Goal: Task Accomplishment & Management: Manage account settings

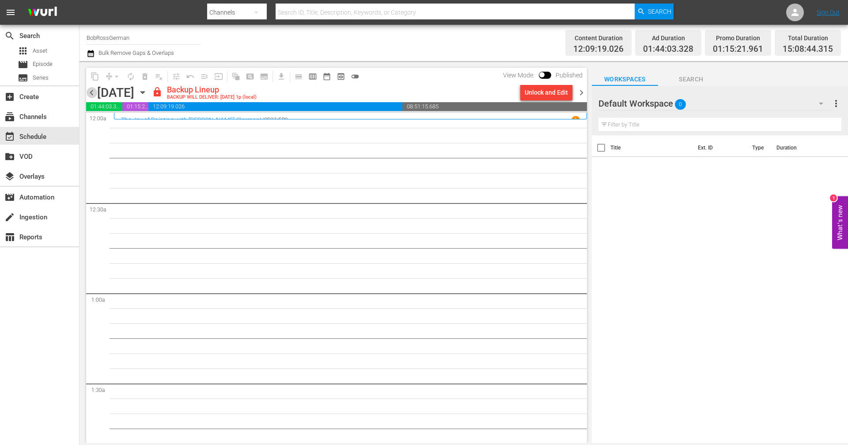
click at [88, 92] on span "chevron_left" at bounding box center [91, 92] width 11 height 11
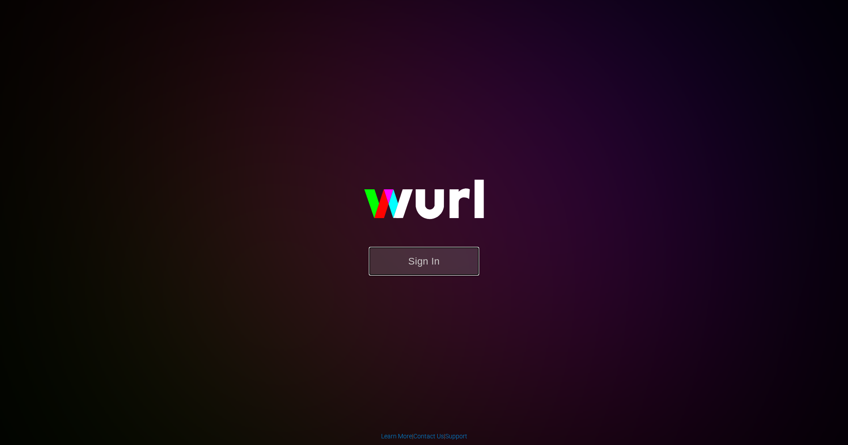
click at [457, 263] on button "Sign In" at bounding box center [424, 261] width 110 height 29
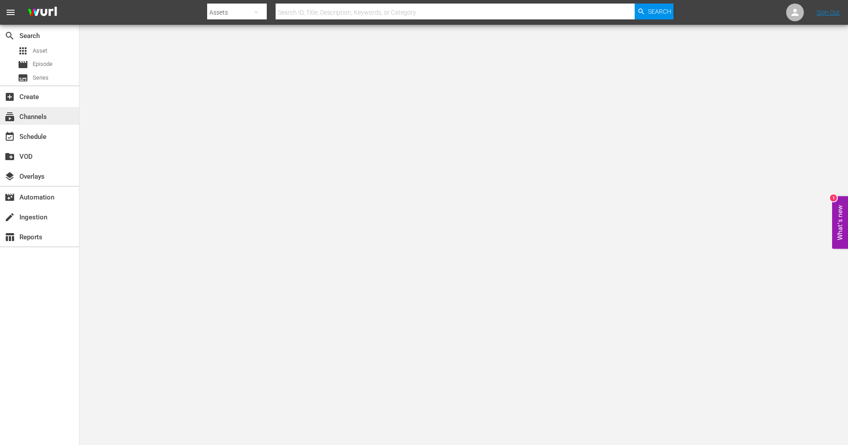
click at [53, 112] on div "subscriptions Channels" at bounding box center [39, 116] width 79 height 18
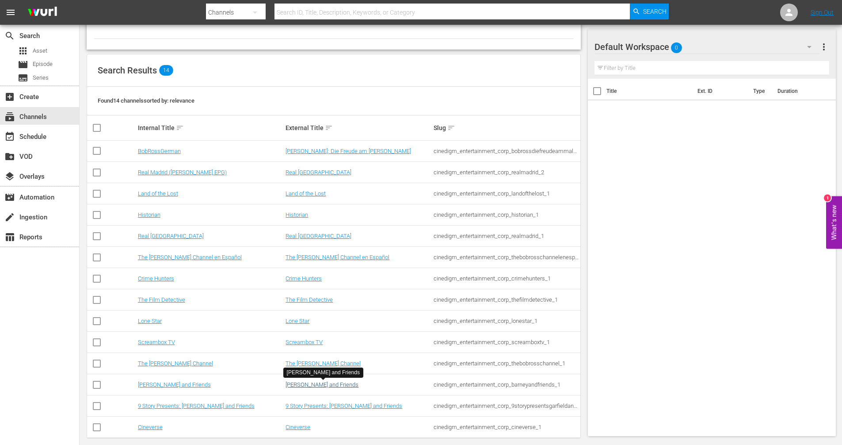
scroll to position [73, 0]
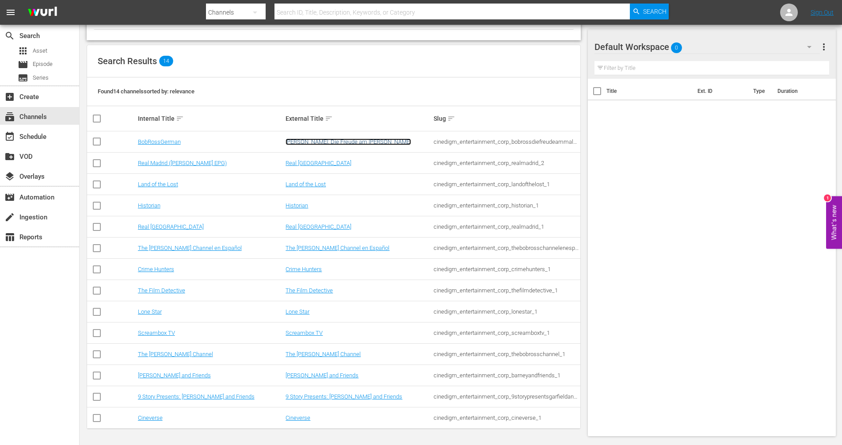
click at [300, 143] on link "[PERSON_NAME]: Die Freude am [PERSON_NAME]" at bounding box center [347, 141] width 125 height 7
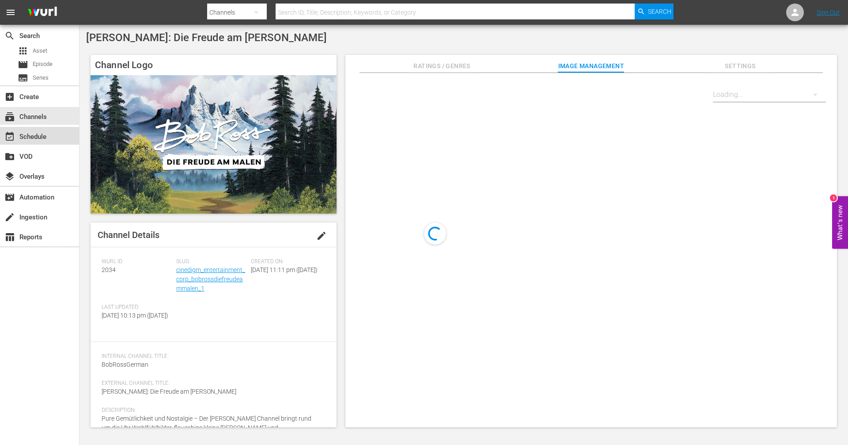
click at [25, 134] on div "event_available Schedule" at bounding box center [24, 135] width 49 height 8
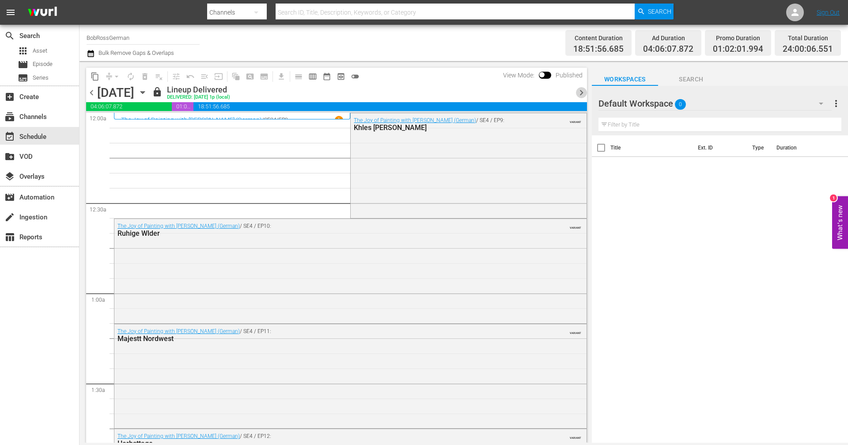
click at [578, 91] on span "chevron_right" at bounding box center [581, 92] width 11 height 11
click at [579, 94] on span "chevron_right" at bounding box center [581, 92] width 11 height 11
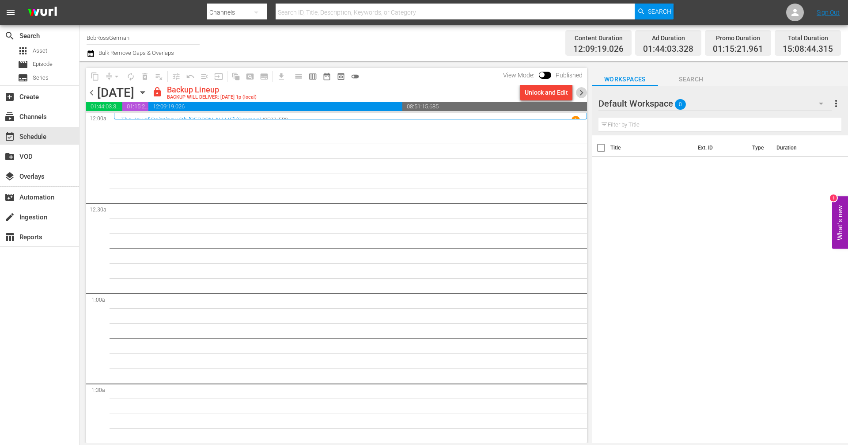
click at [578, 90] on span "chevron_right" at bounding box center [581, 92] width 11 height 11
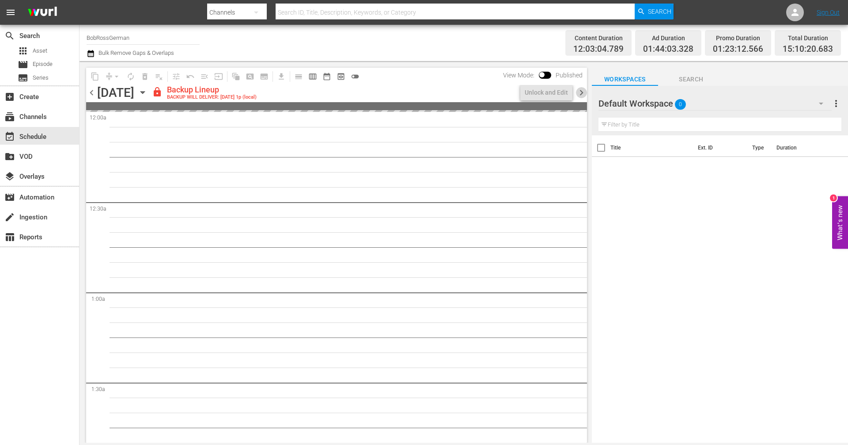
click at [582, 93] on span "chevron_right" at bounding box center [581, 92] width 11 height 11
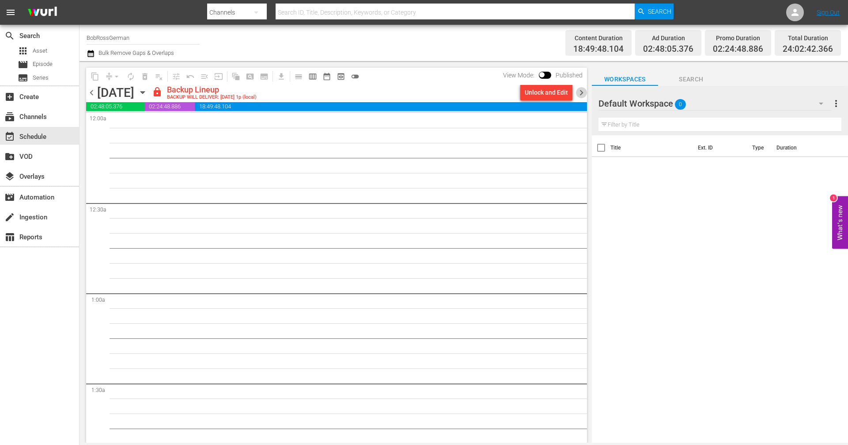
click at [583, 94] on span "chevron_right" at bounding box center [581, 92] width 11 height 11
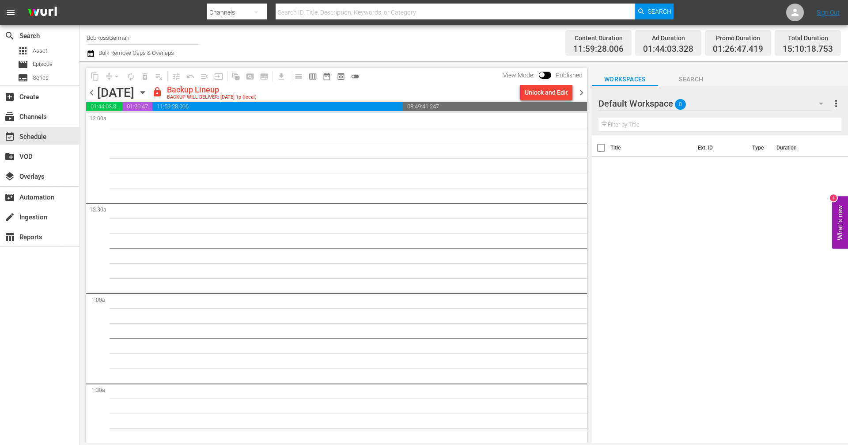
click at [583, 92] on span "chevron_right" at bounding box center [581, 92] width 11 height 11
click at [582, 92] on span "chevron_right" at bounding box center [581, 92] width 11 height 11
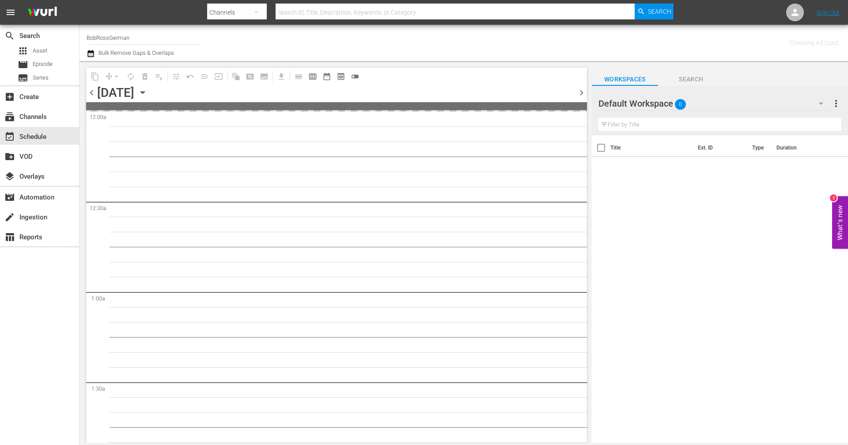
click at [582, 92] on span "chevron_right" at bounding box center [581, 92] width 11 height 11
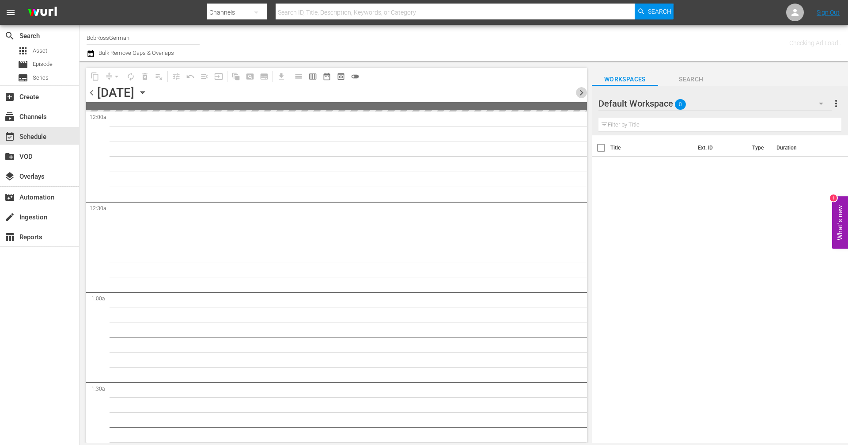
click at [582, 92] on span "chevron_right" at bounding box center [581, 92] width 11 height 11
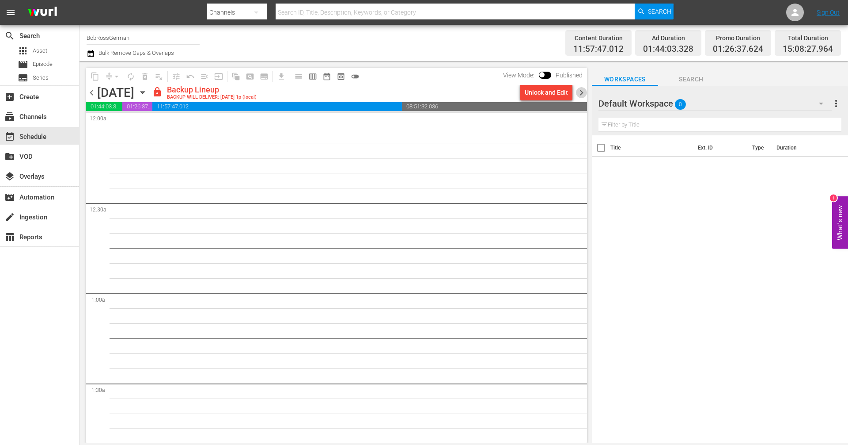
click at [582, 91] on span "chevron_right" at bounding box center [581, 92] width 11 height 11
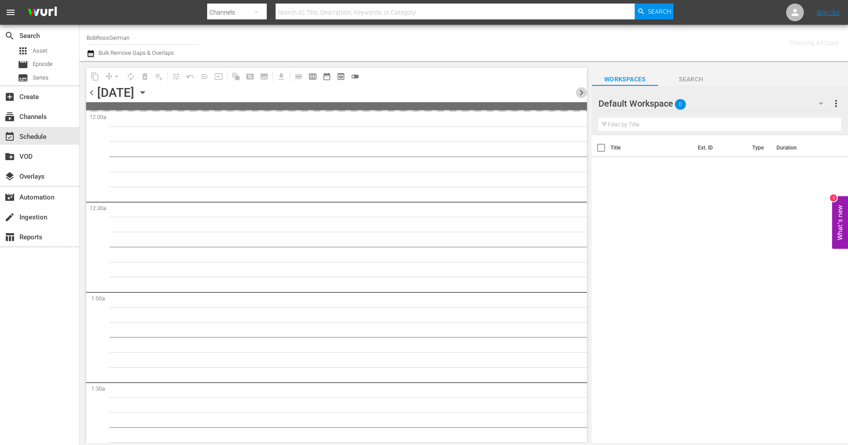
click at [582, 91] on span "chevron_right" at bounding box center [581, 92] width 11 height 11
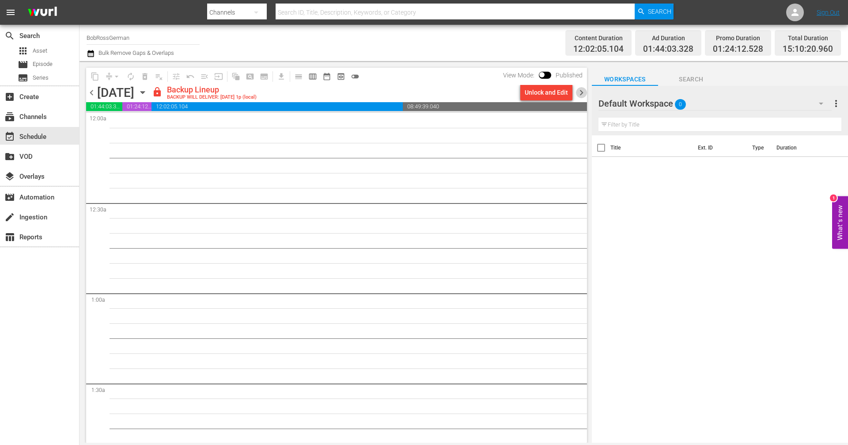
click at [583, 92] on span "chevron_right" at bounding box center [581, 92] width 11 height 11
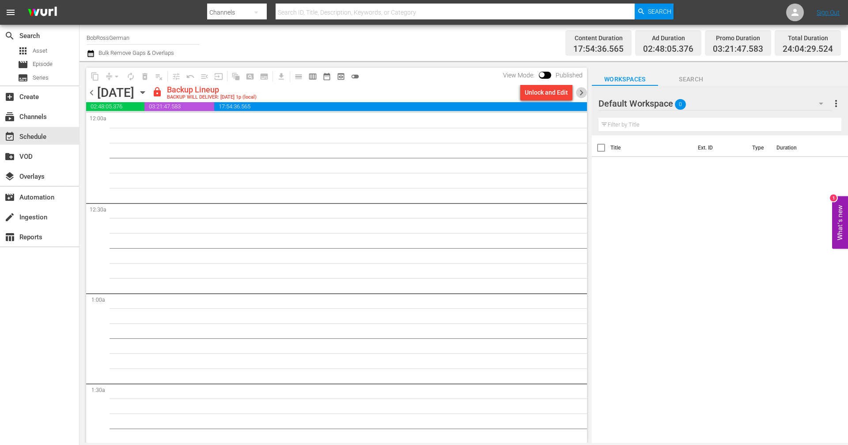
click at [583, 92] on span "chevron_right" at bounding box center [581, 92] width 11 height 11
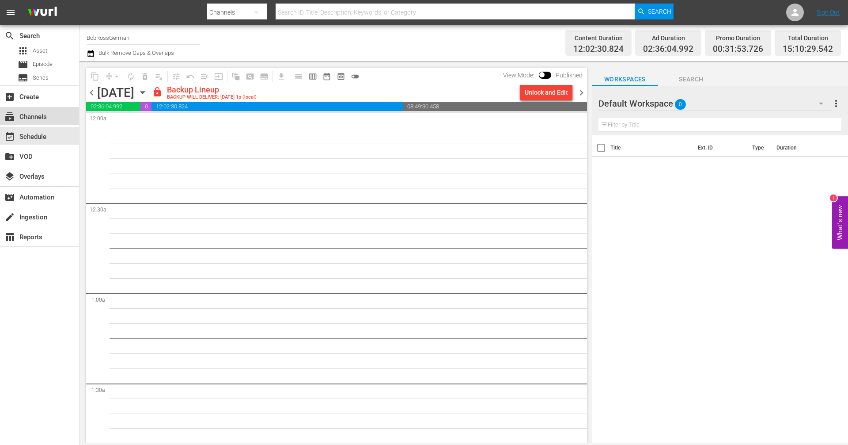
click at [59, 123] on div "subscriptions Channels" at bounding box center [39, 116] width 79 height 18
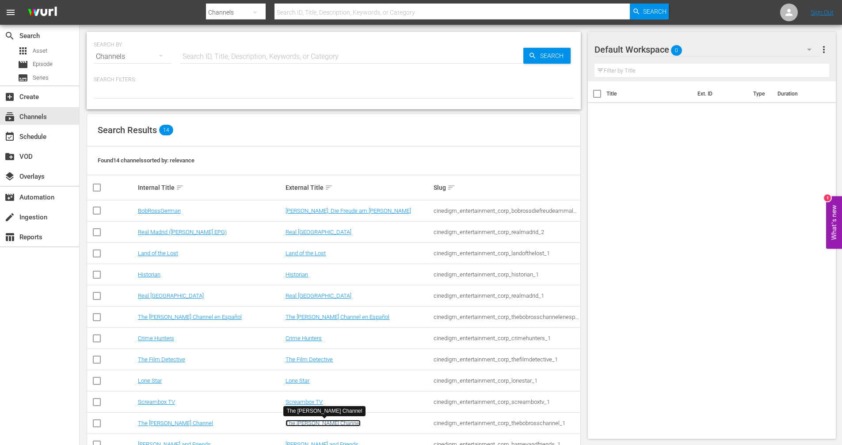
click at [318, 420] on link "The Bob Ross Channel" at bounding box center [322, 422] width 75 height 7
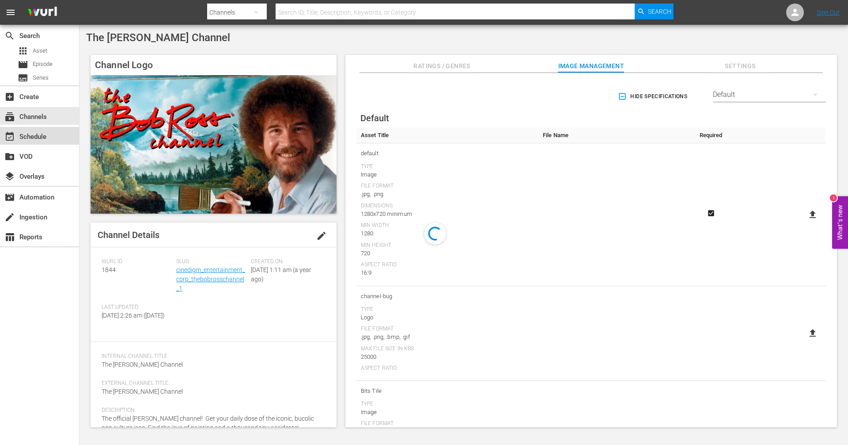
click at [45, 130] on div "event_available Schedule" at bounding box center [39, 136] width 79 height 18
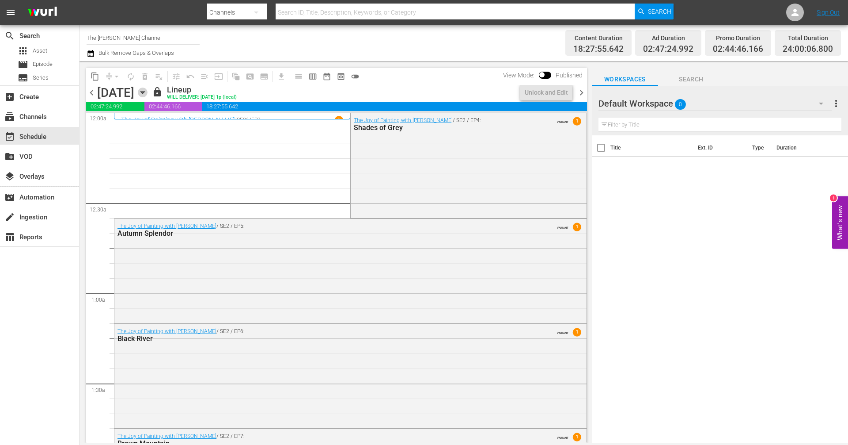
click at [148, 95] on icon "button" at bounding box center [143, 92] width 10 height 10
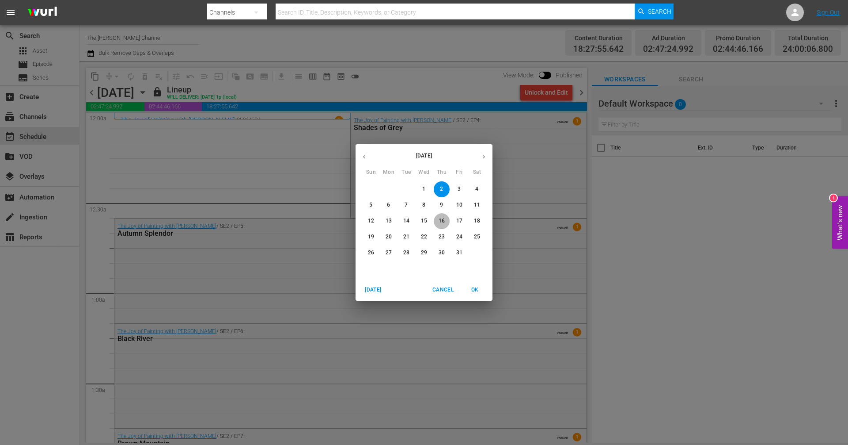
click at [446, 226] on button "16" at bounding box center [442, 221] width 16 height 16
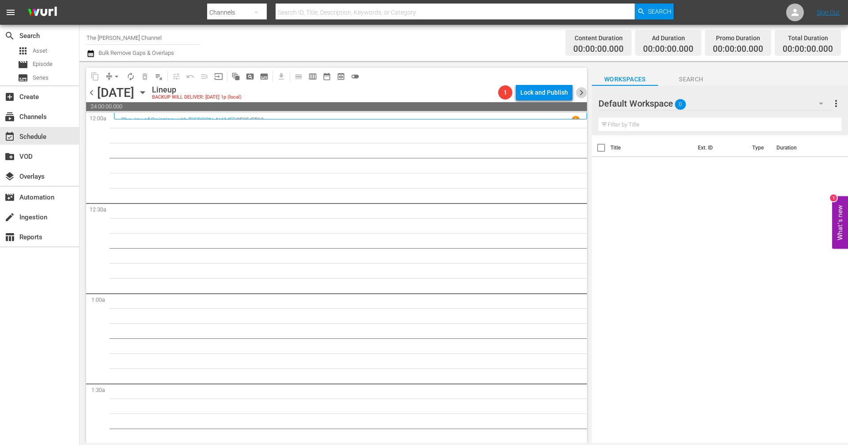
click at [580, 95] on span "chevron_right" at bounding box center [581, 92] width 11 height 11
click at [93, 93] on span "chevron_left" at bounding box center [91, 92] width 11 height 11
click at [134, 95] on div "Thursday, October 16th" at bounding box center [115, 92] width 37 height 15
click at [148, 94] on icon "button" at bounding box center [143, 92] width 10 height 10
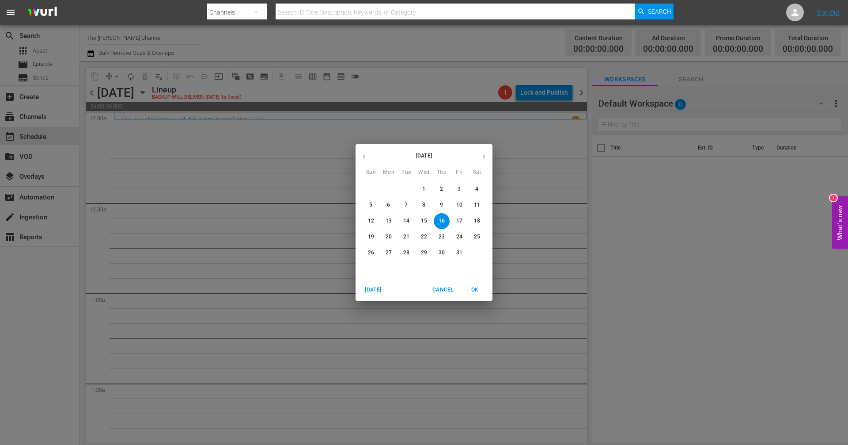
click at [364, 153] on icon "button" at bounding box center [364, 156] width 7 height 7
click at [438, 221] on span "18" at bounding box center [442, 221] width 16 height 8
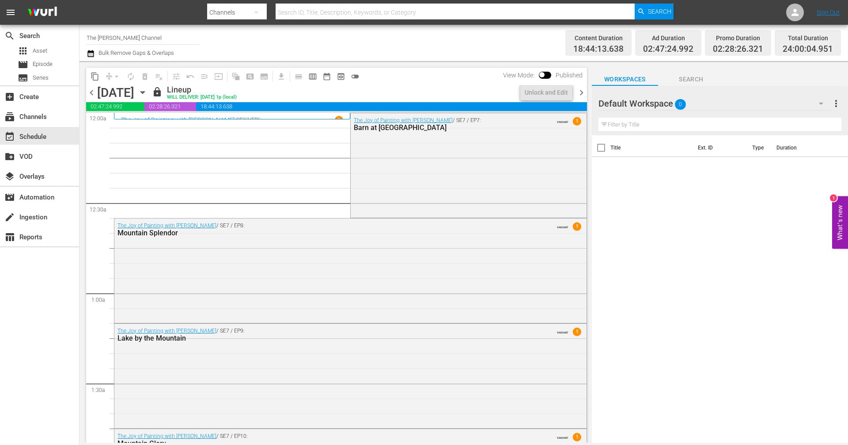
click at [586, 92] on span "chevron_right" at bounding box center [581, 92] width 11 height 11
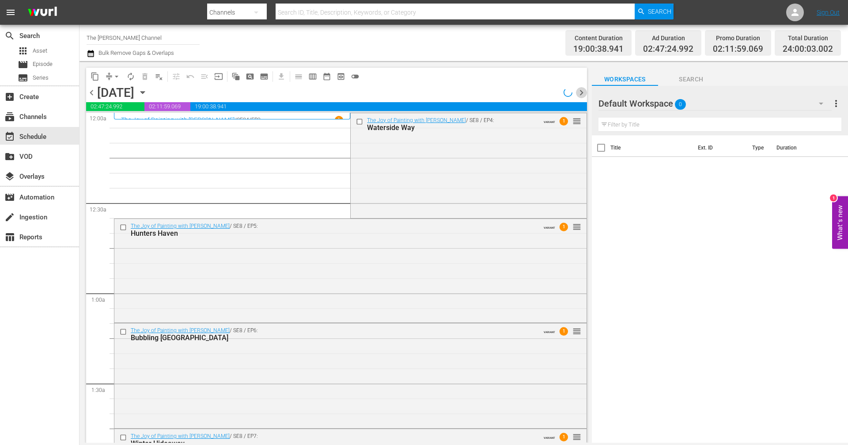
click at [586, 91] on span "chevron_right" at bounding box center [581, 92] width 11 height 11
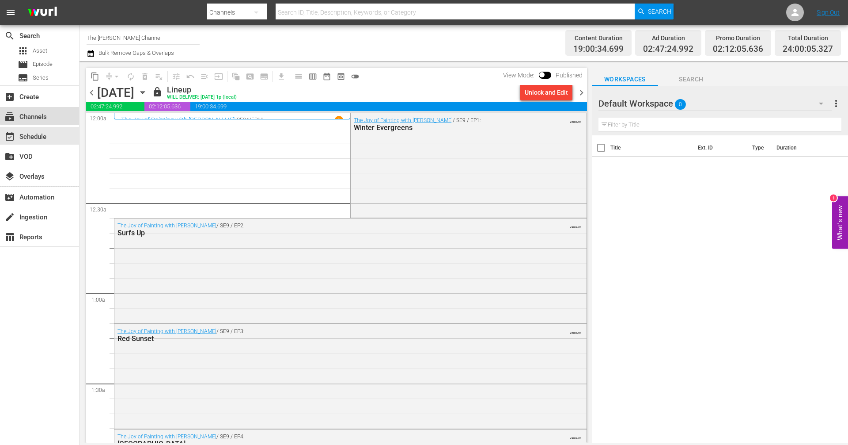
click at [60, 111] on div "subscriptions Channels" at bounding box center [39, 116] width 79 height 18
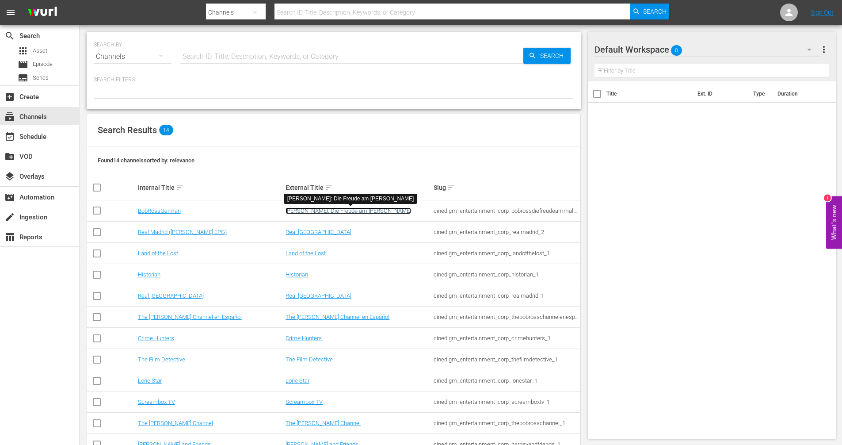
click at [327, 208] on link "Bob Ross: Die Freude am Malen" at bounding box center [347, 210] width 125 height 7
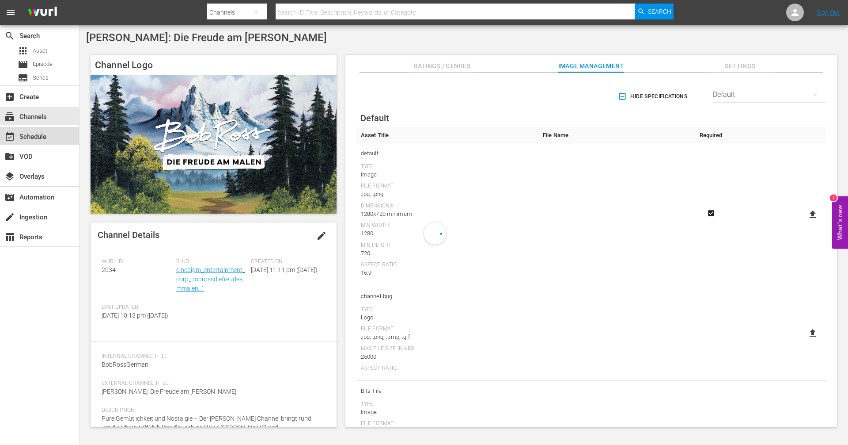
click at [49, 137] on div "event_available Schedule" at bounding box center [24, 135] width 49 height 8
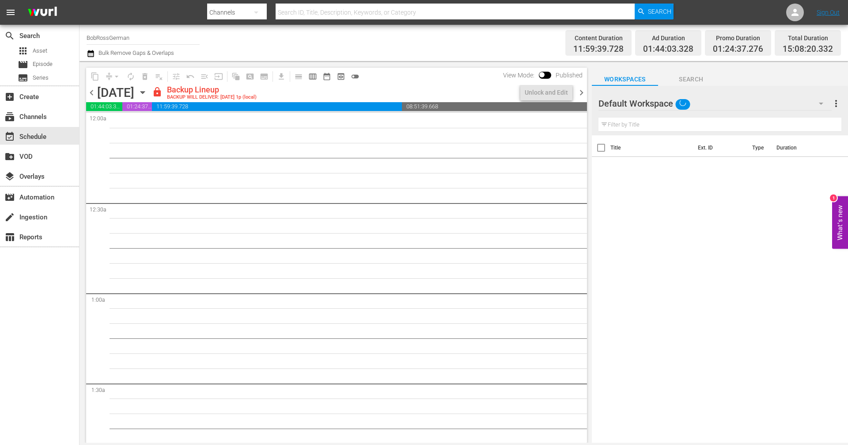
click at [145, 93] on icon "button" at bounding box center [143, 92] width 4 height 2
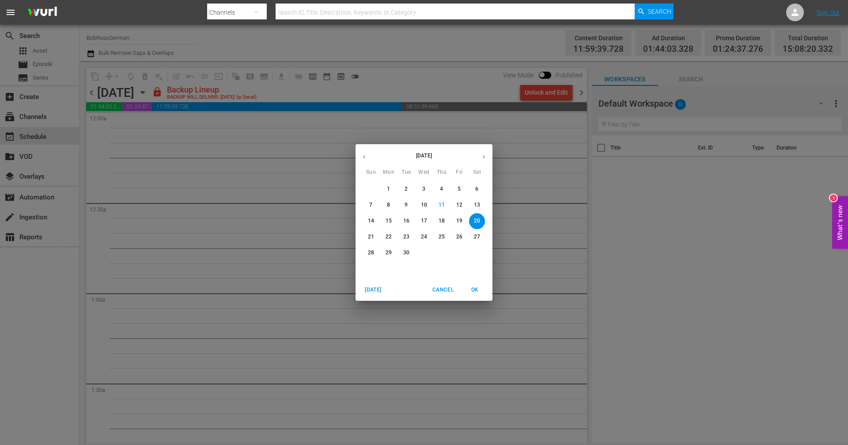
click at [487, 154] on icon "button" at bounding box center [484, 156] width 7 height 7
click at [439, 186] on span "2" at bounding box center [442, 189] width 16 height 8
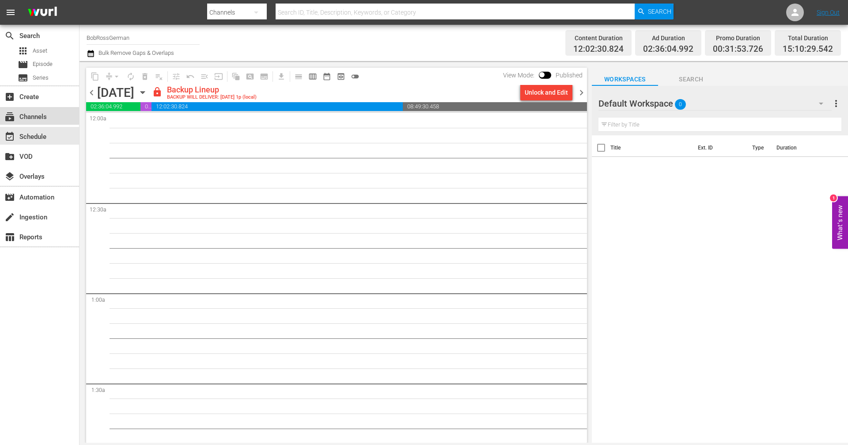
click at [39, 110] on div "subscriptions Channels" at bounding box center [39, 116] width 79 height 18
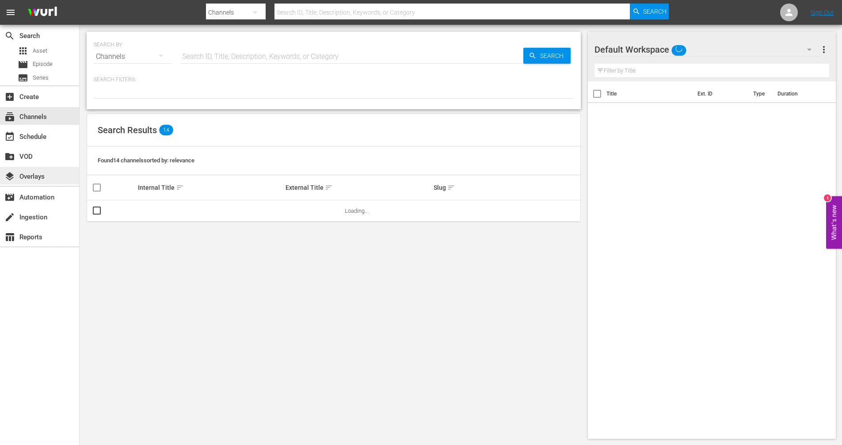
click at [37, 175] on div "layers Overlays" at bounding box center [24, 175] width 49 height 8
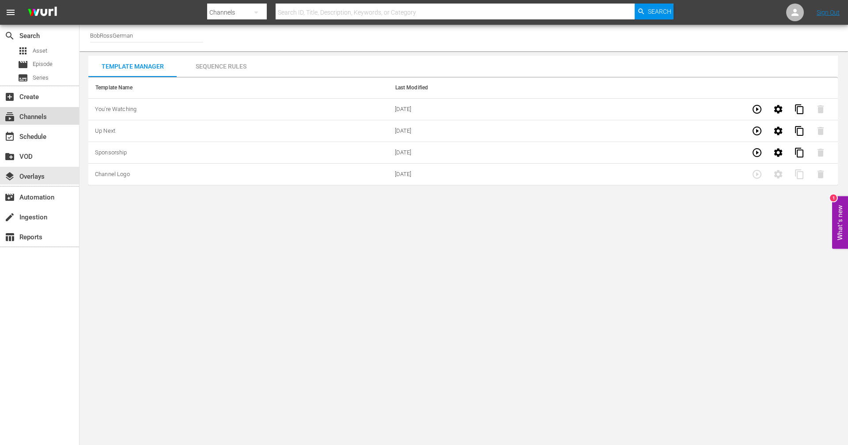
click at [31, 119] on div "subscriptions Channels" at bounding box center [24, 115] width 49 height 8
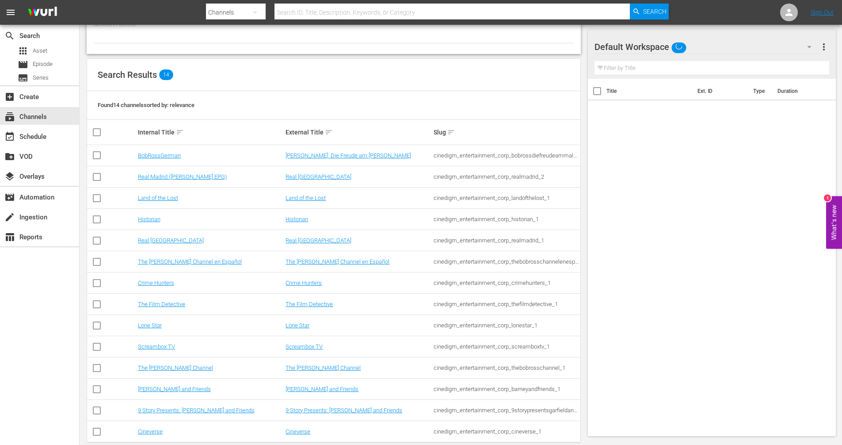
scroll to position [69, 0]
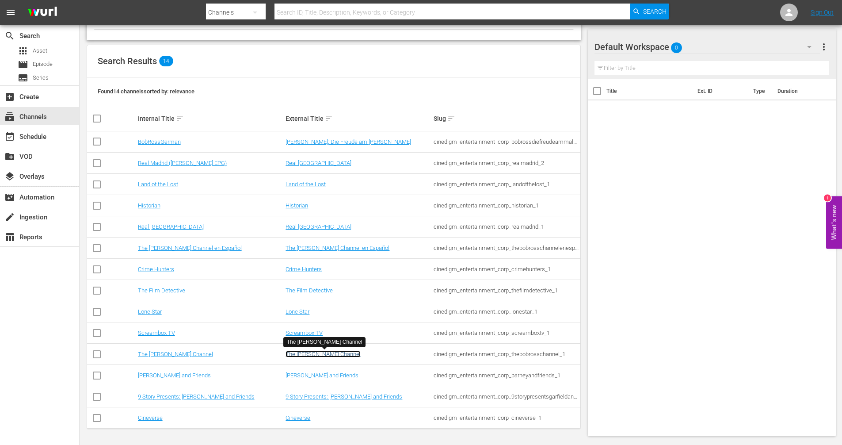
click at [314, 351] on link "The Bob Ross Channel" at bounding box center [322, 353] width 75 height 7
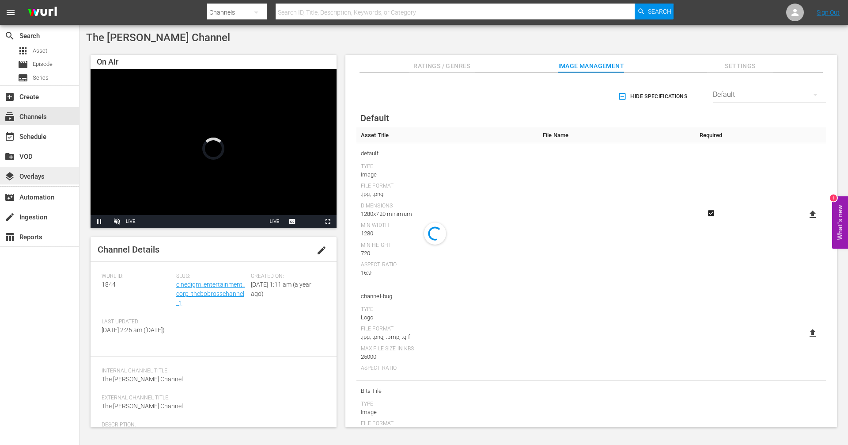
click at [23, 173] on div "layers Overlays" at bounding box center [24, 175] width 49 height 8
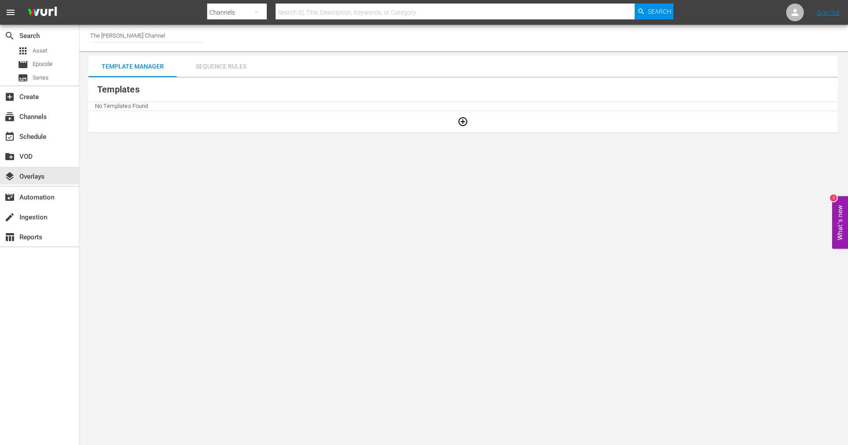
click at [214, 69] on div "Sequence Rules" at bounding box center [221, 66] width 88 height 21
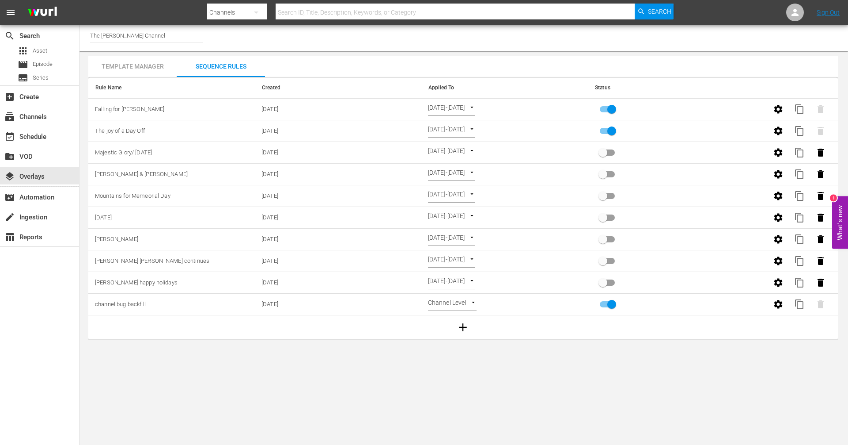
click at [124, 71] on div "Template Manager" at bounding box center [132, 66] width 88 height 21
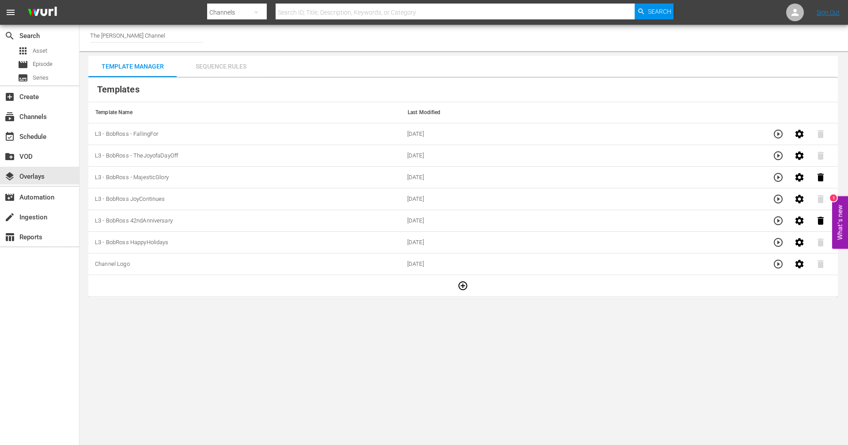
click at [224, 70] on div "Sequence Rules" at bounding box center [221, 66] width 88 height 21
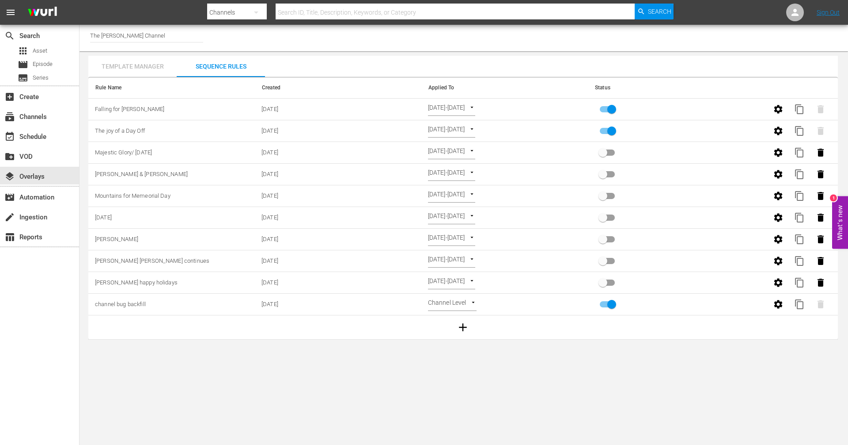
click at [118, 70] on div "Template Manager" at bounding box center [132, 66] width 88 height 21
